Goal: Check status: Check status

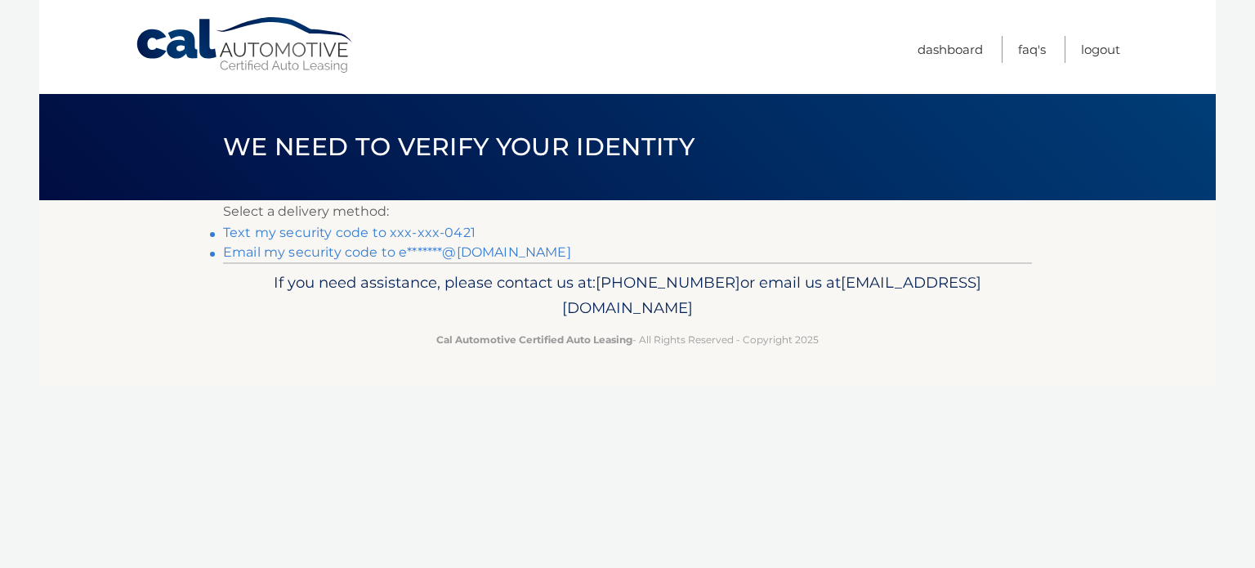
click at [410, 230] on link "Text my security code to xxx-xxx-0421" at bounding box center [349, 233] width 253 height 16
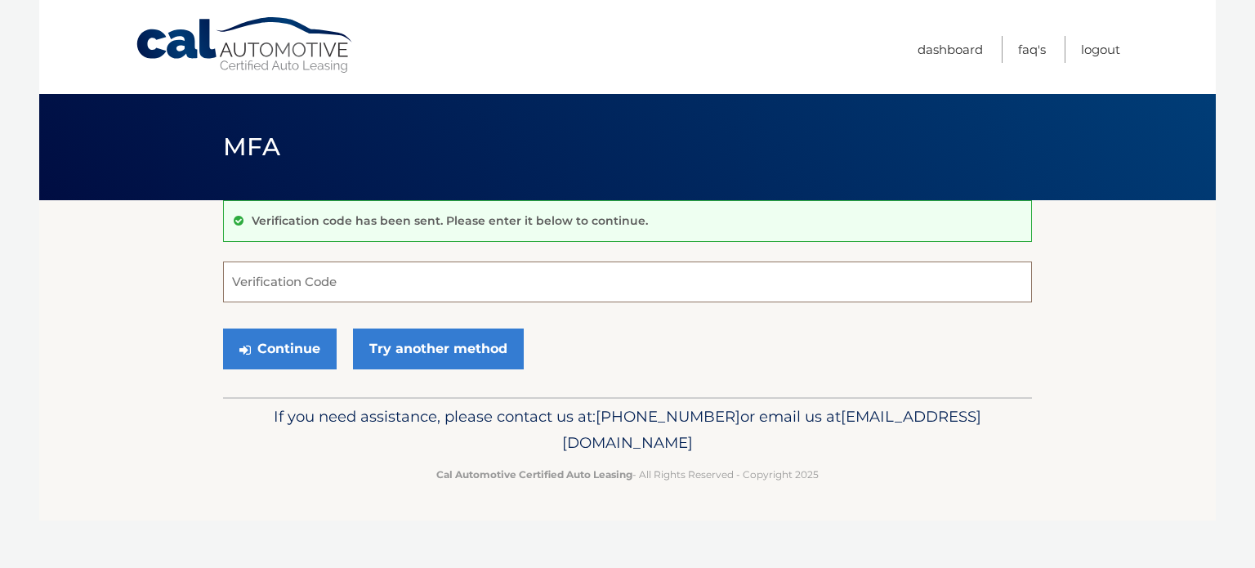
click at [308, 273] on input "Verification Code" at bounding box center [627, 282] width 809 height 41
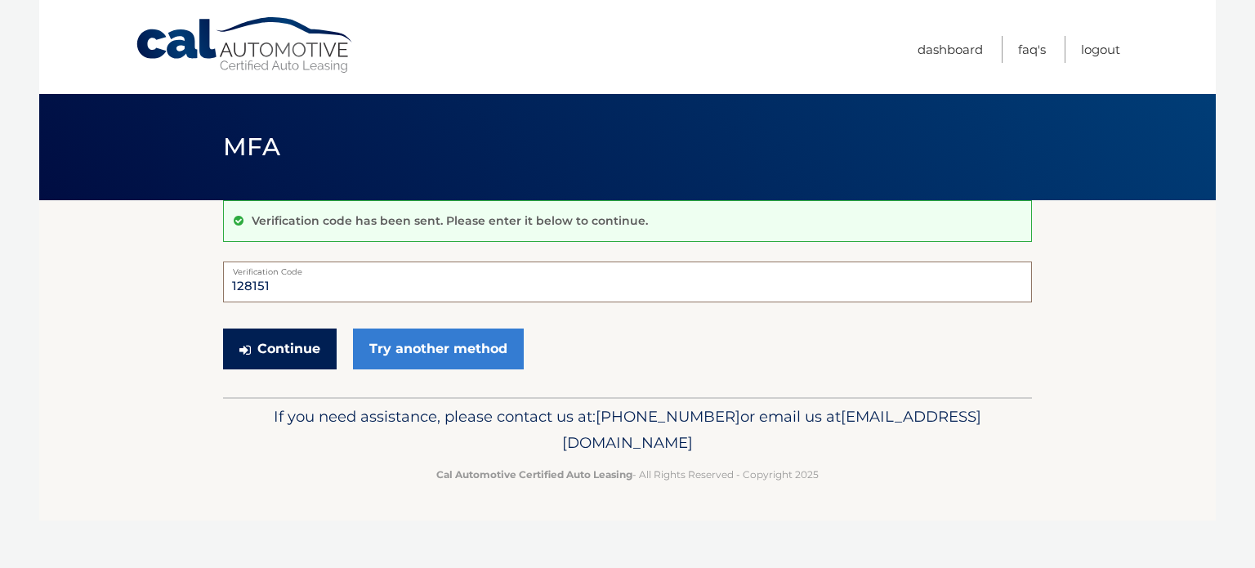
type input "128151"
click at [309, 345] on button "Continue" at bounding box center [280, 349] width 114 height 41
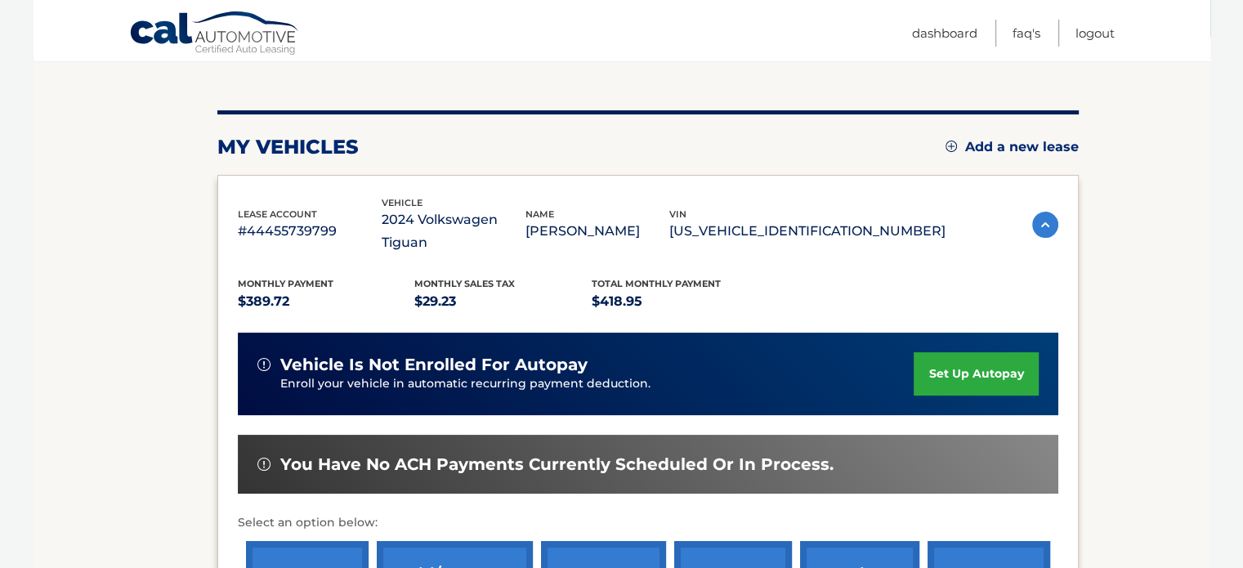
scroll to position [327, 0]
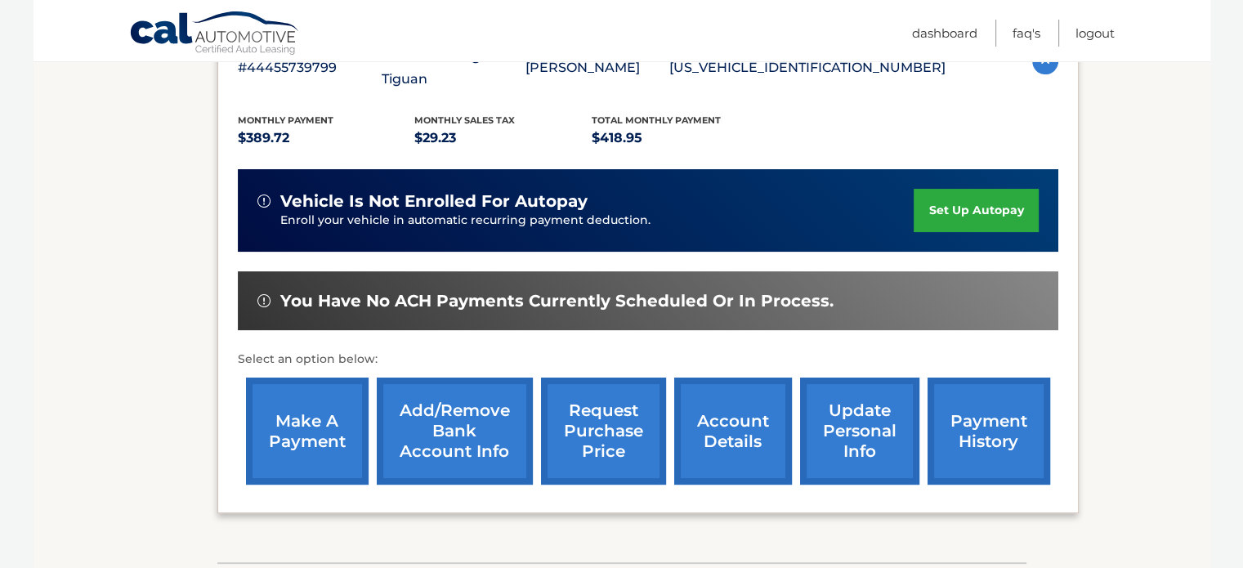
click at [970, 411] on link "payment history" at bounding box center [989, 431] width 123 height 107
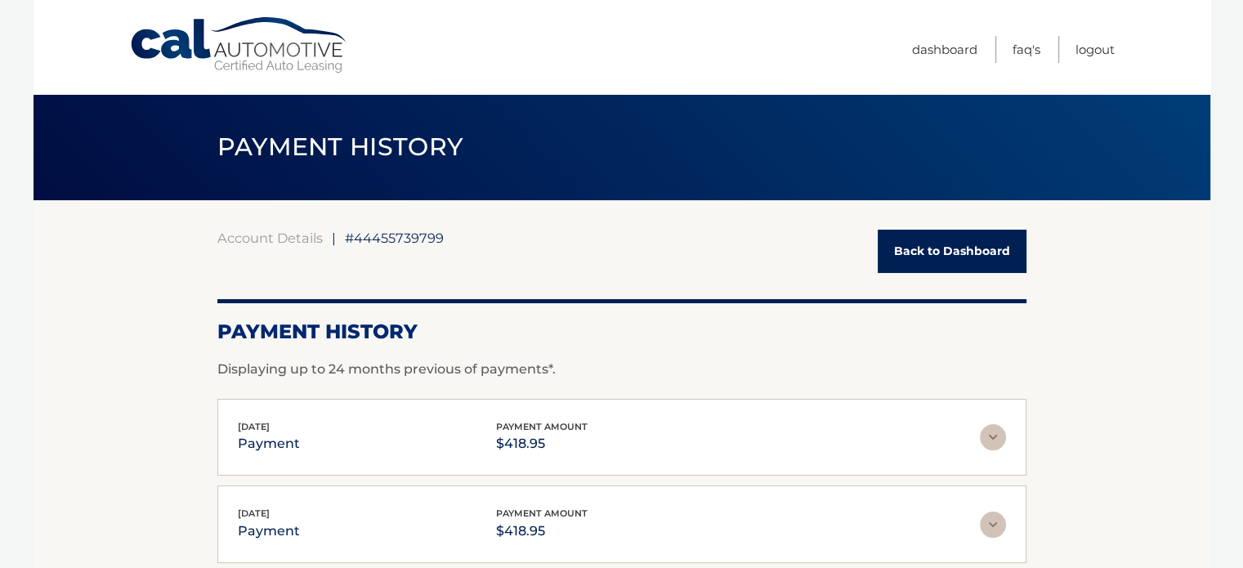
click at [953, 250] on link "Back to Dashboard" at bounding box center [952, 251] width 149 height 43
